Goal: Navigation & Orientation: Find specific page/section

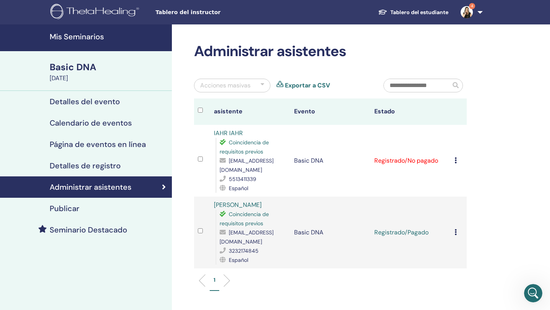
click at [468, 9] on img at bounding box center [466, 12] width 12 height 12
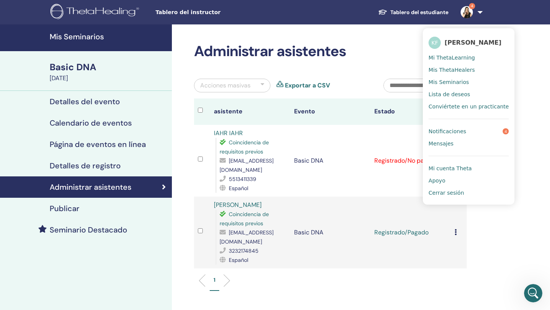
click at [458, 133] on span "Notificaciones" at bounding box center [446, 131] width 37 height 7
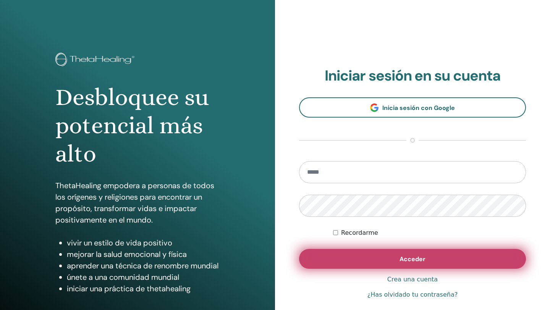
type input "**********"
click at [420, 259] on span "Acceder" at bounding box center [412, 259] width 26 height 8
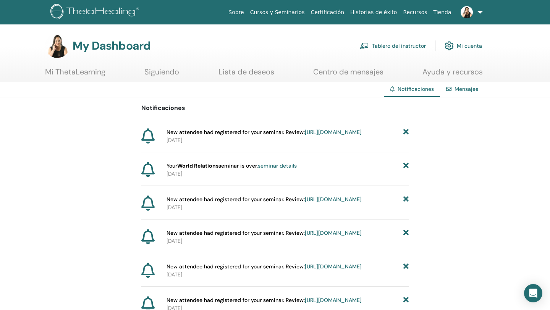
click at [407, 48] on link "Tablero del instructor" at bounding box center [393, 45] width 66 height 17
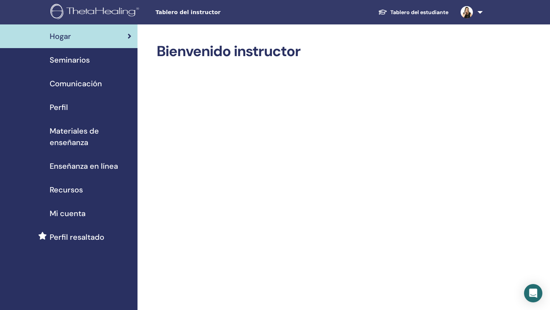
click at [72, 61] on span "Seminarios" at bounding box center [70, 59] width 40 height 11
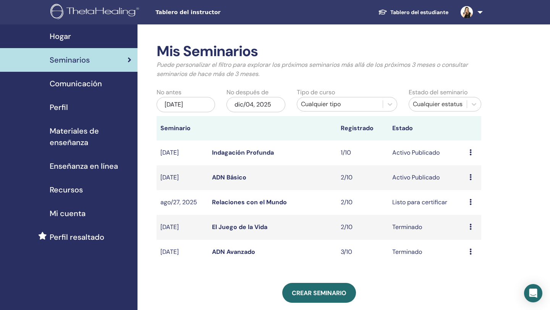
click at [239, 177] on link "ADN Básico" at bounding box center [229, 177] width 34 height 8
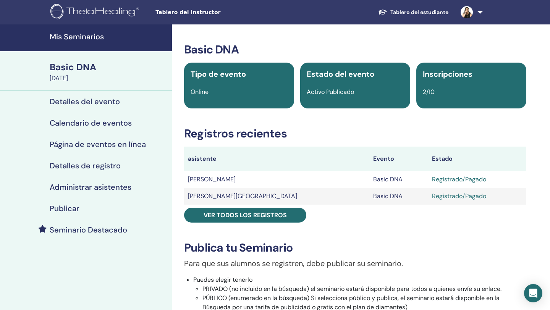
click at [413, 10] on link "Tablero del estudiante" at bounding box center [413, 12] width 82 height 14
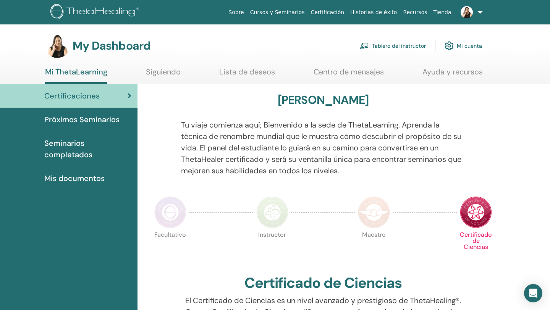
click at [297, 14] on link "Cursos y Seminarios" at bounding box center [277, 12] width 61 height 14
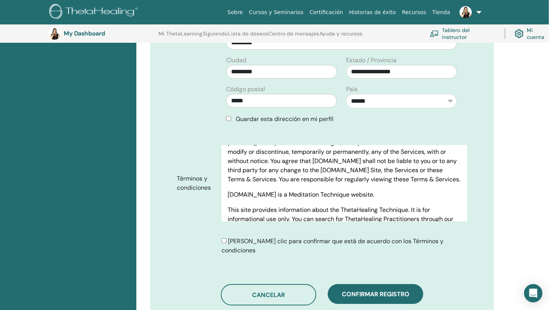
scroll to position [342, 0]
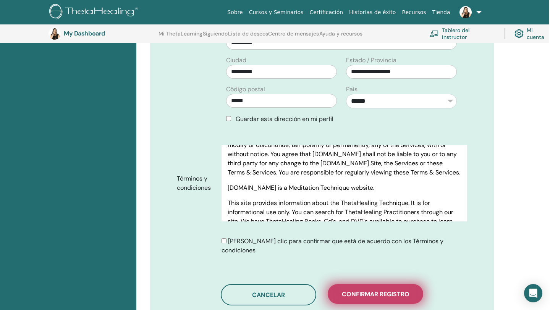
click at [373, 290] on span "Confirmar registro" at bounding box center [376, 294] width 68 height 8
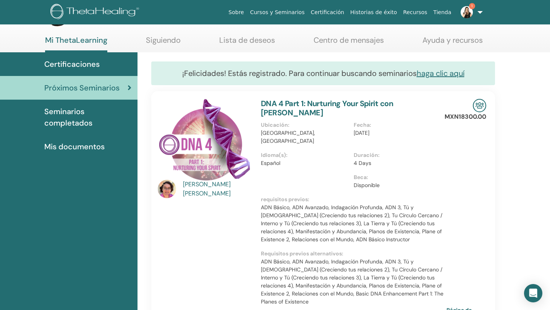
scroll to position [32, 0]
click at [226, 40] on link "Lista de deseos" at bounding box center [247, 42] width 56 height 15
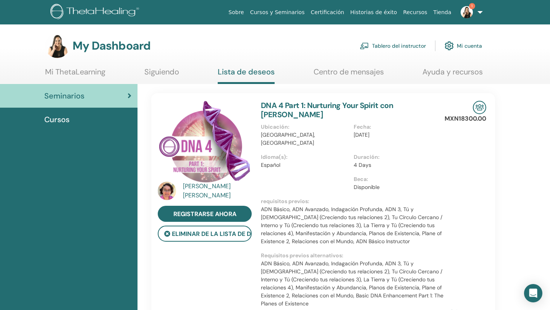
click at [468, 11] on img at bounding box center [466, 12] width 12 height 12
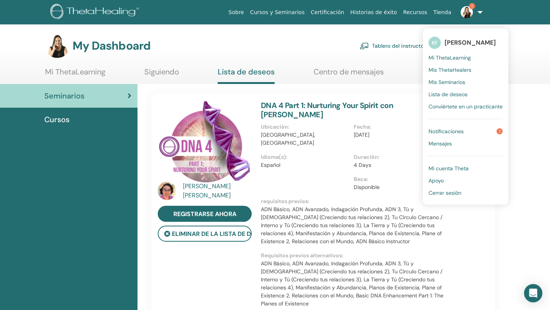
click at [452, 133] on span "Notificaciones" at bounding box center [445, 131] width 35 height 7
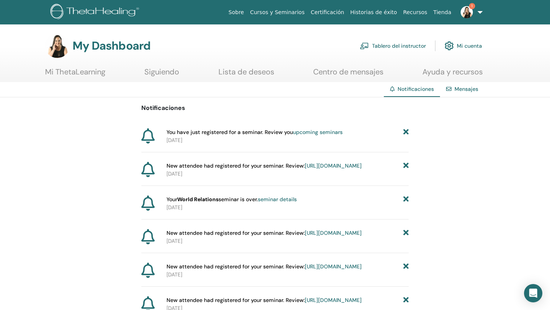
click at [334, 132] on link "upcoming seminars" at bounding box center [318, 132] width 50 height 7
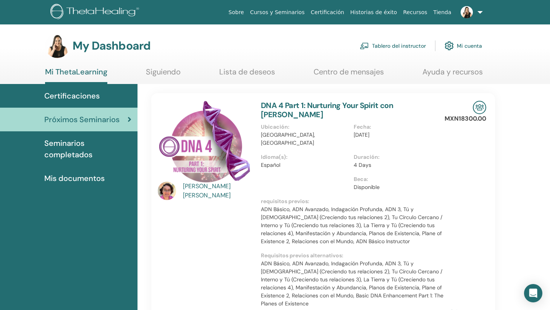
click at [407, 46] on link "Tablero del instructor" at bounding box center [393, 45] width 66 height 17
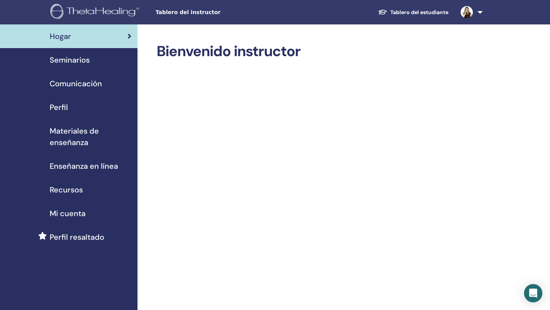
click at [72, 58] on span "Seminarios" at bounding box center [70, 59] width 40 height 11
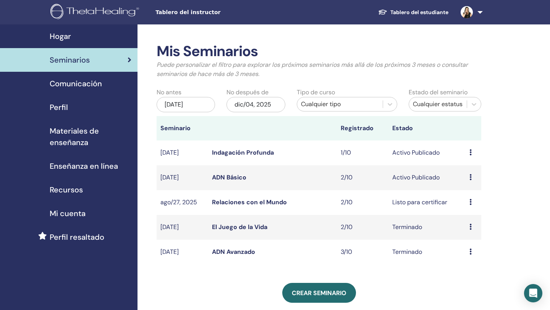
click at [237, 177] on link "ADN Básico" at bounding box center [229, 177] width 34 height 8
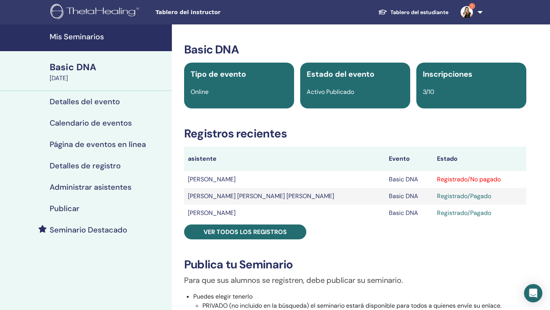
click at [123, 186] on h4 "Administrar asistentes" at bounding box center [91, 186] width 82 height 9
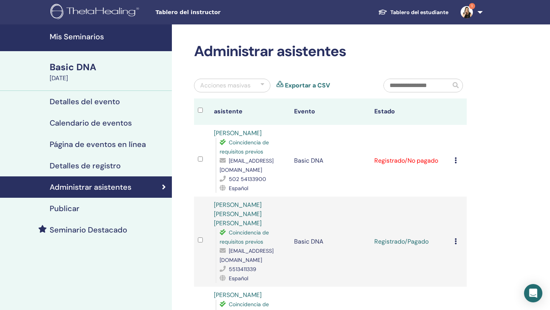
click at [424, 10] on link "Tablero del estudiante" at bounding box center [413, 12] width 82 height 14
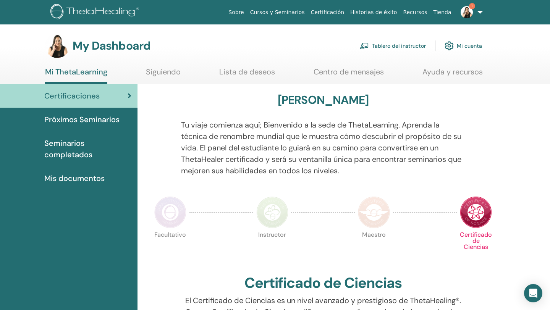
click at [289, 11] on link "Cursos y Seminarios" at bounding box center [277, 12] width 61 height 14
